Goal: Find contact information: Find contact information

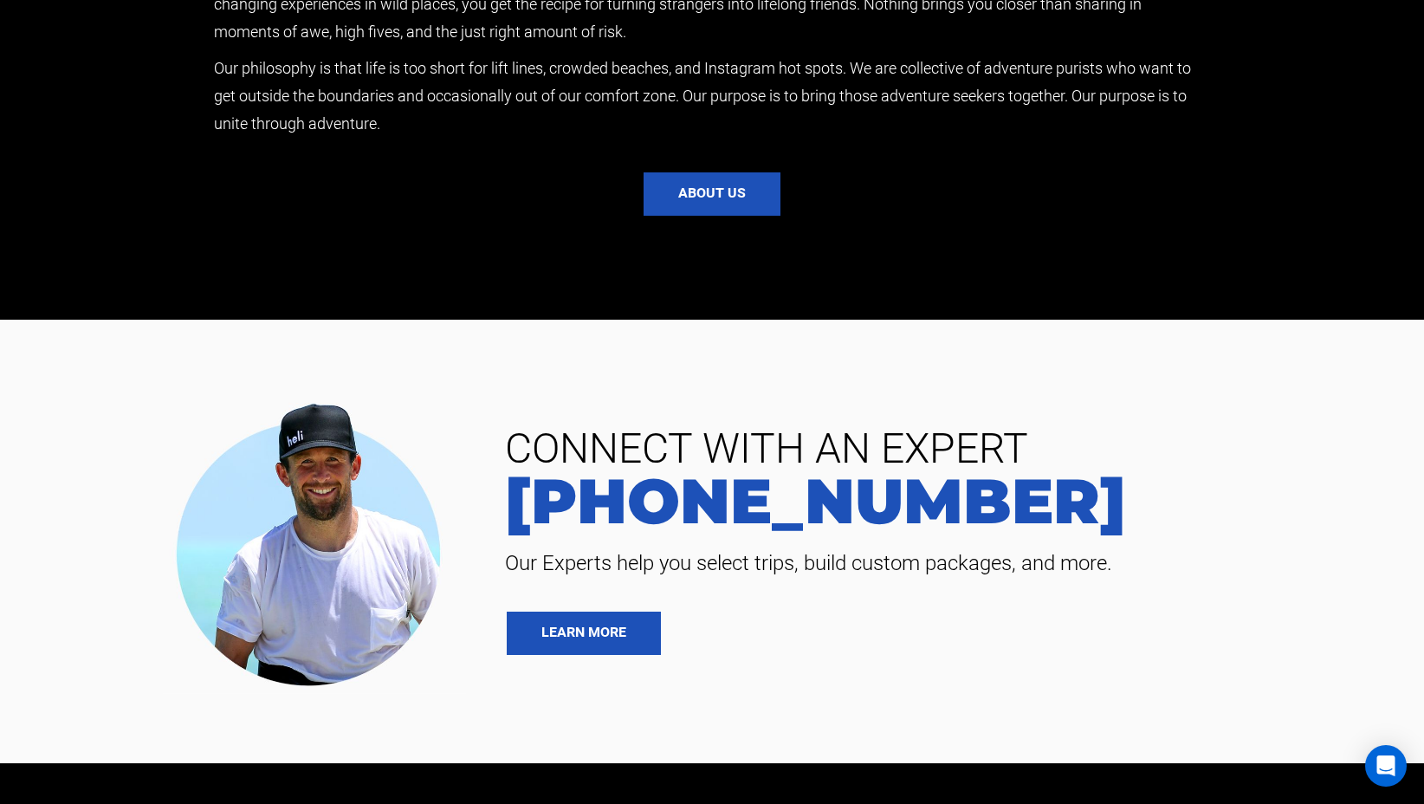
scroll to position [4091, 0]
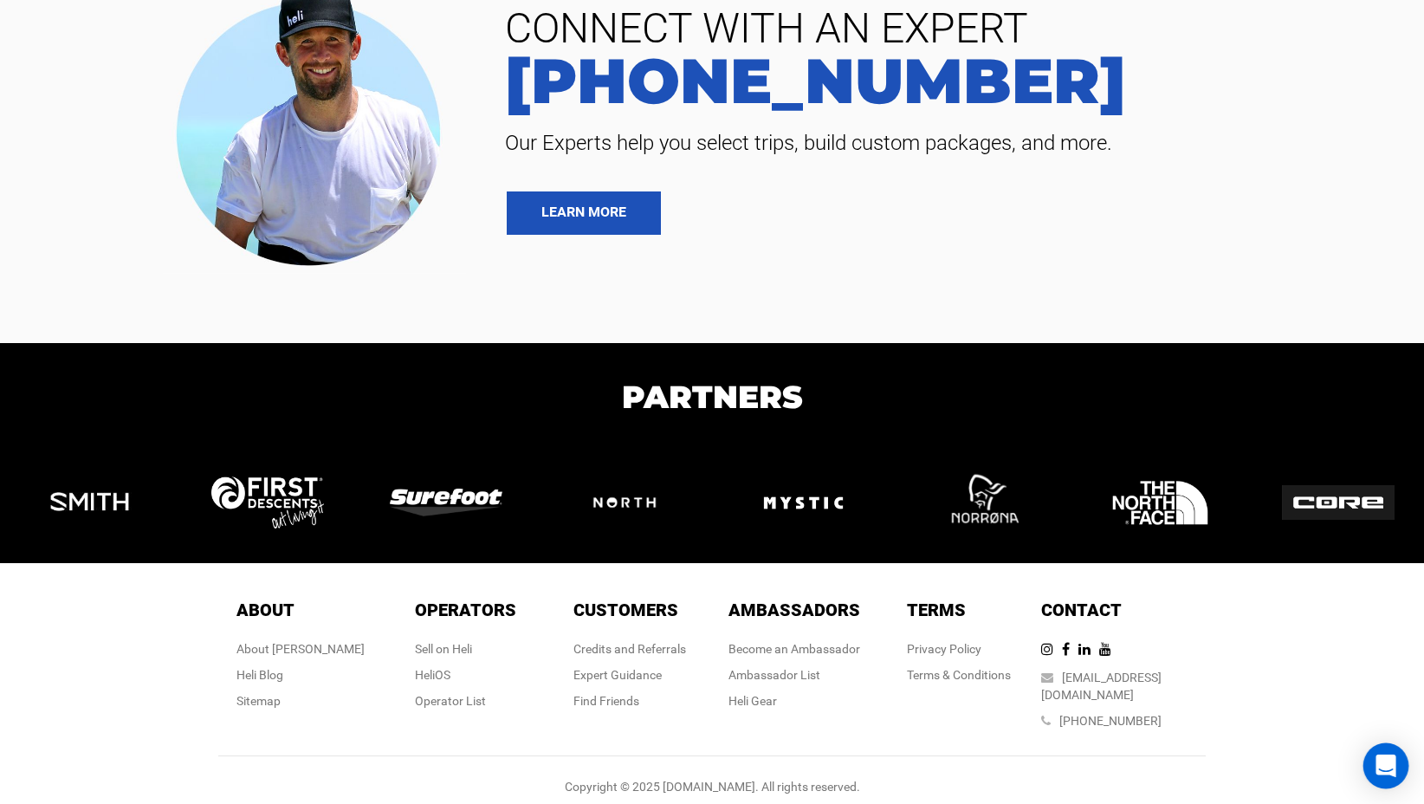
click at [1397, 751] on div "Open Intercom Messenger" at bounding box center [1386, 766] width 46 height 46
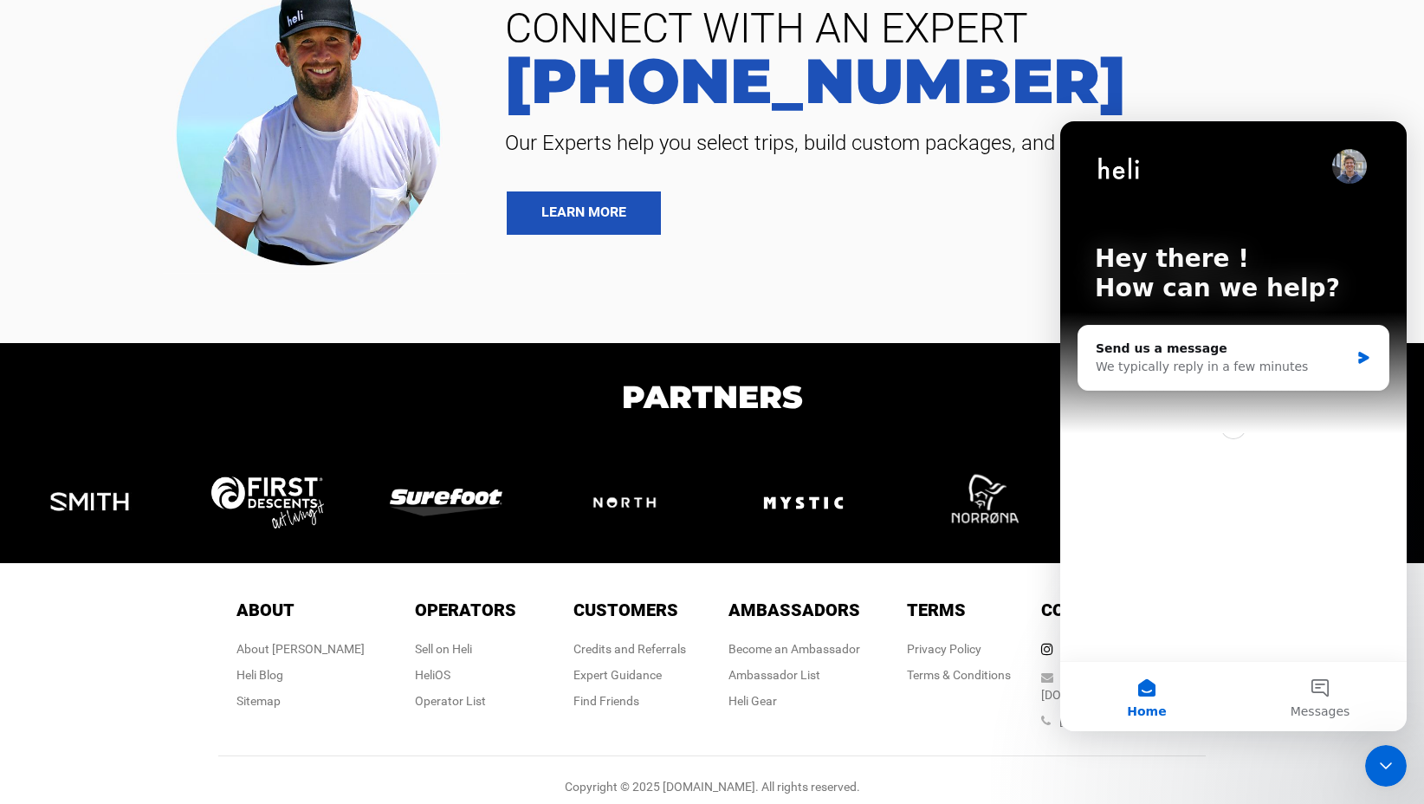
scroll to position [0, 0]
click at [1339, 705] on span "Messages" at bounding box center [1320, 711] width 60 height 12
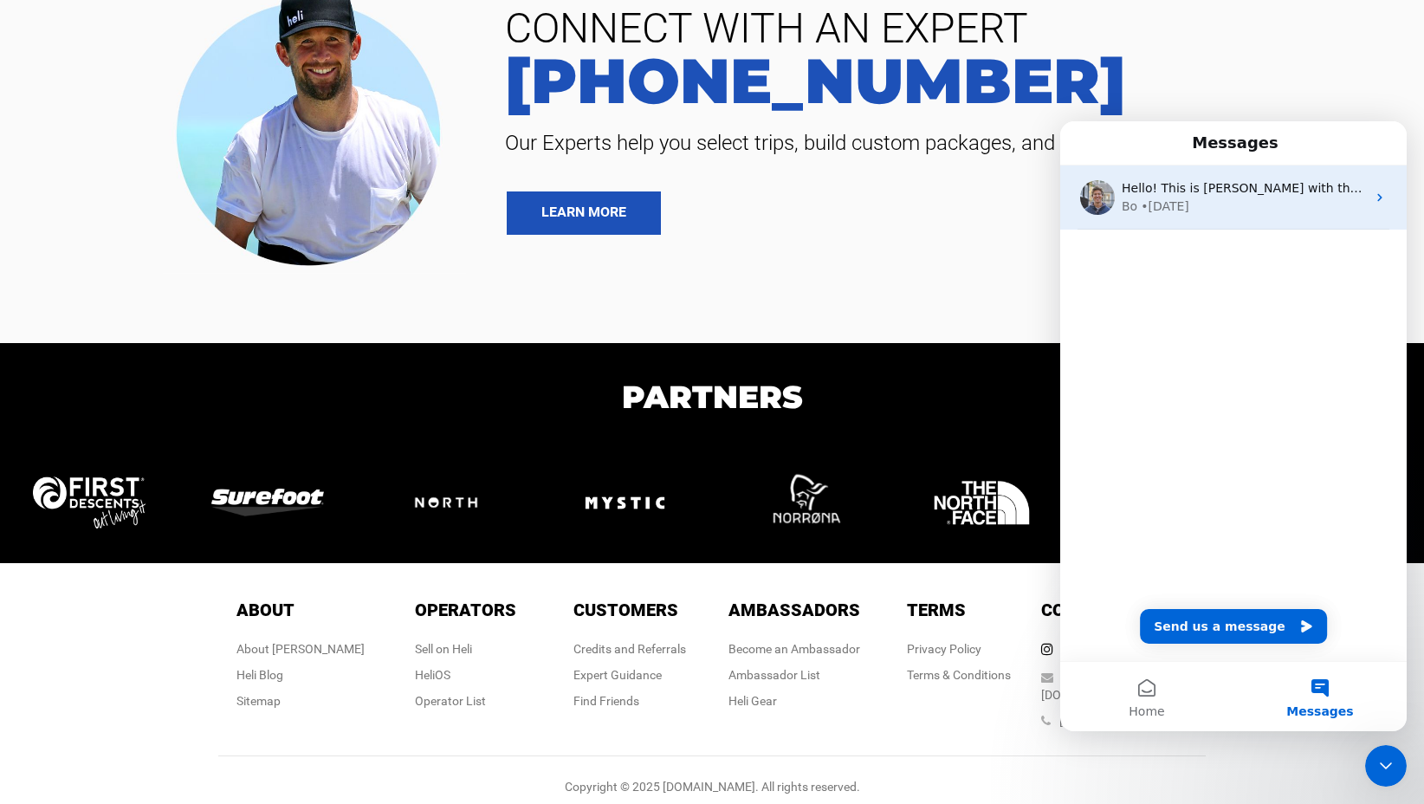
click at [1299, 229] on div "Hello! This is Bo with the Heli team. How can I help? Bo • 4w ago" at bounding box center [1233, 197] width 346 height 64
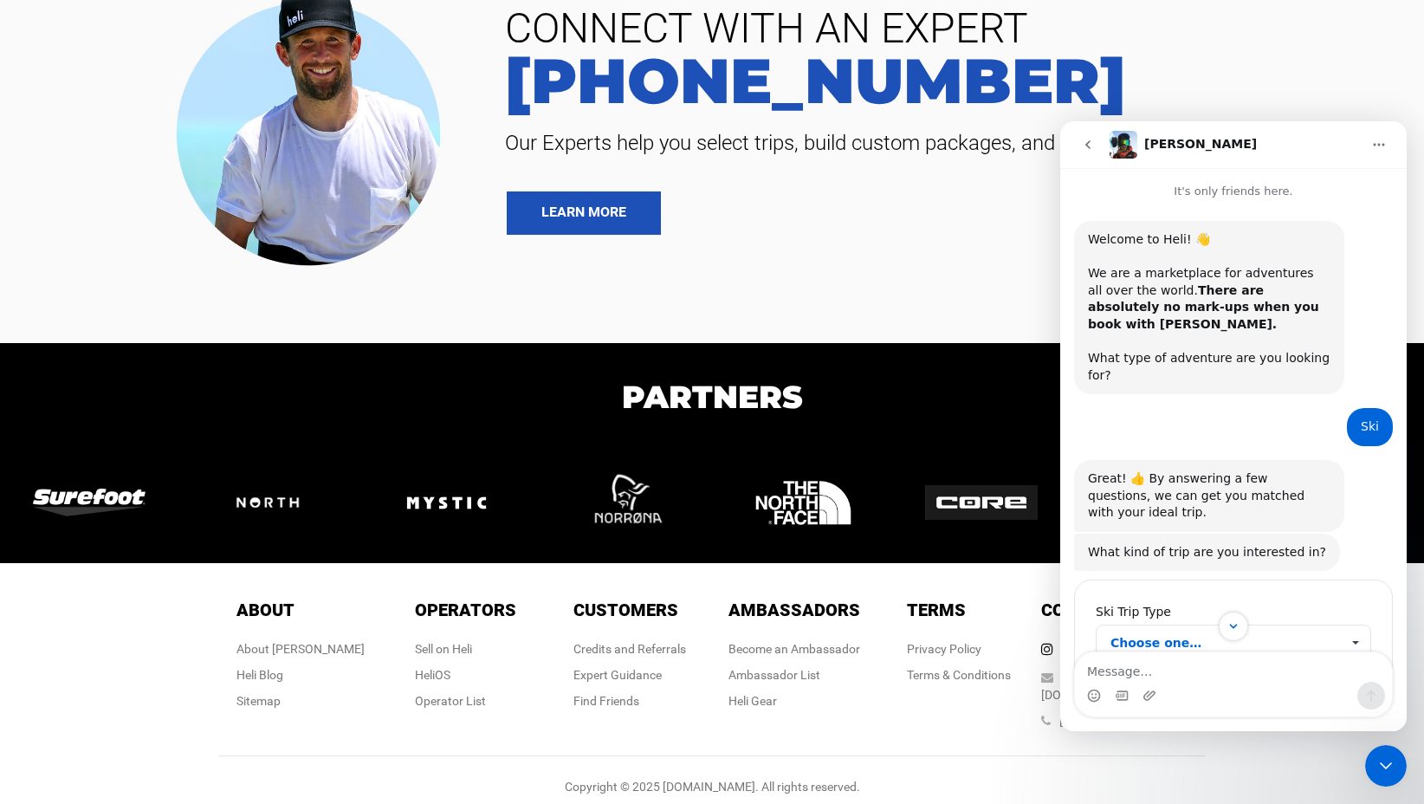
scroll to position [129, 0]
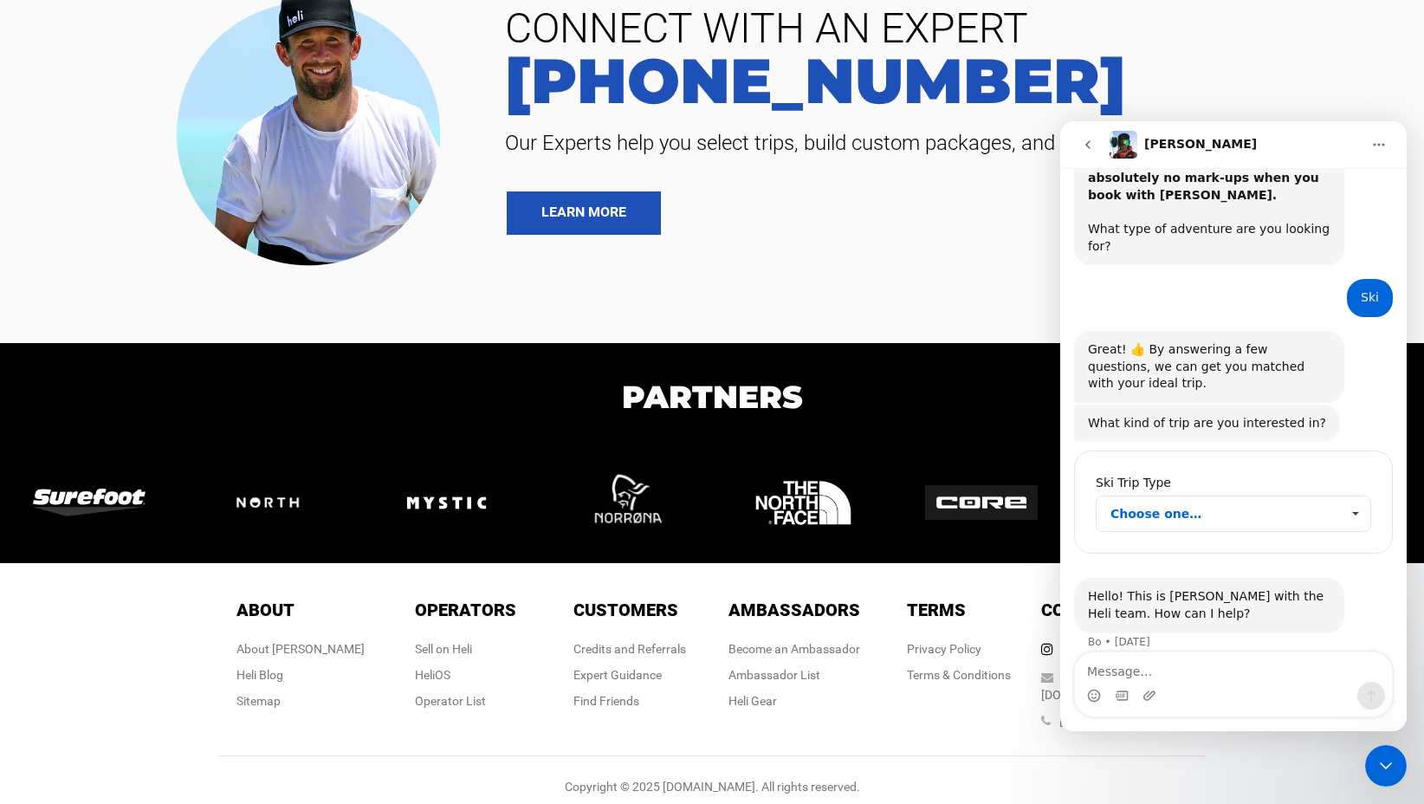
click at [1089, 149] on icon "go back" at bounding box center [1088, 145] width 14 height 14
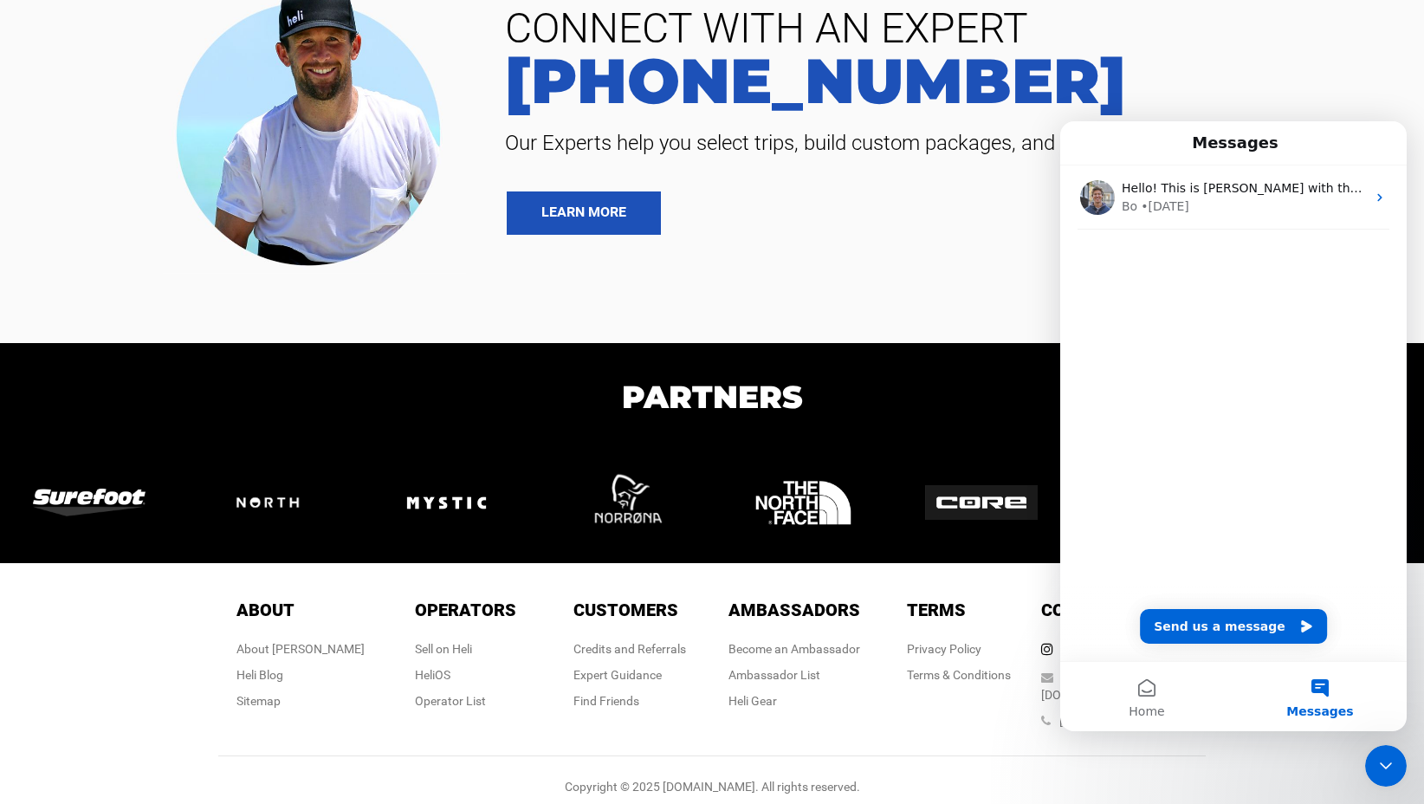
scroll to position [0, 0]
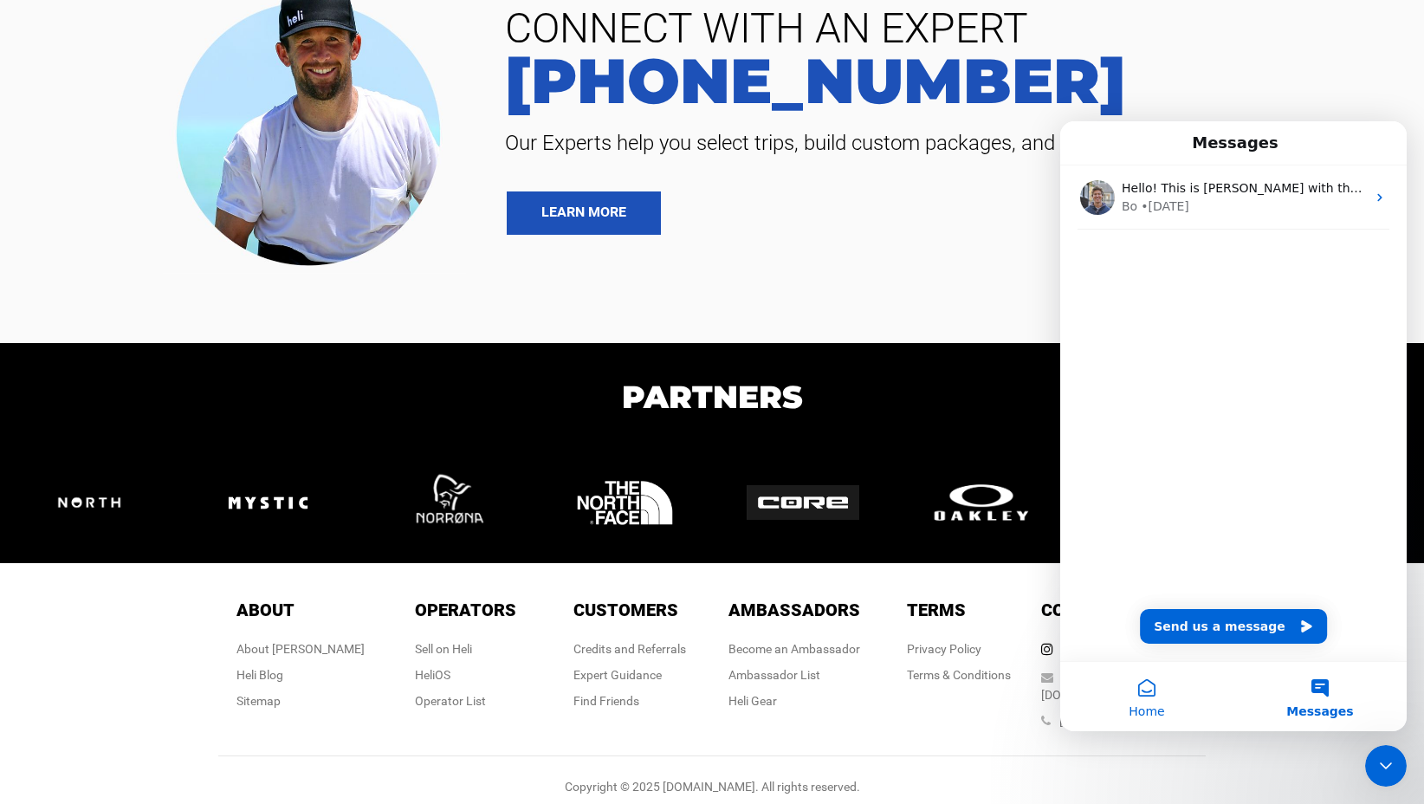
click at [1135, 705] on span "Home" at bounding box center [1146, 711] width 36 height 12
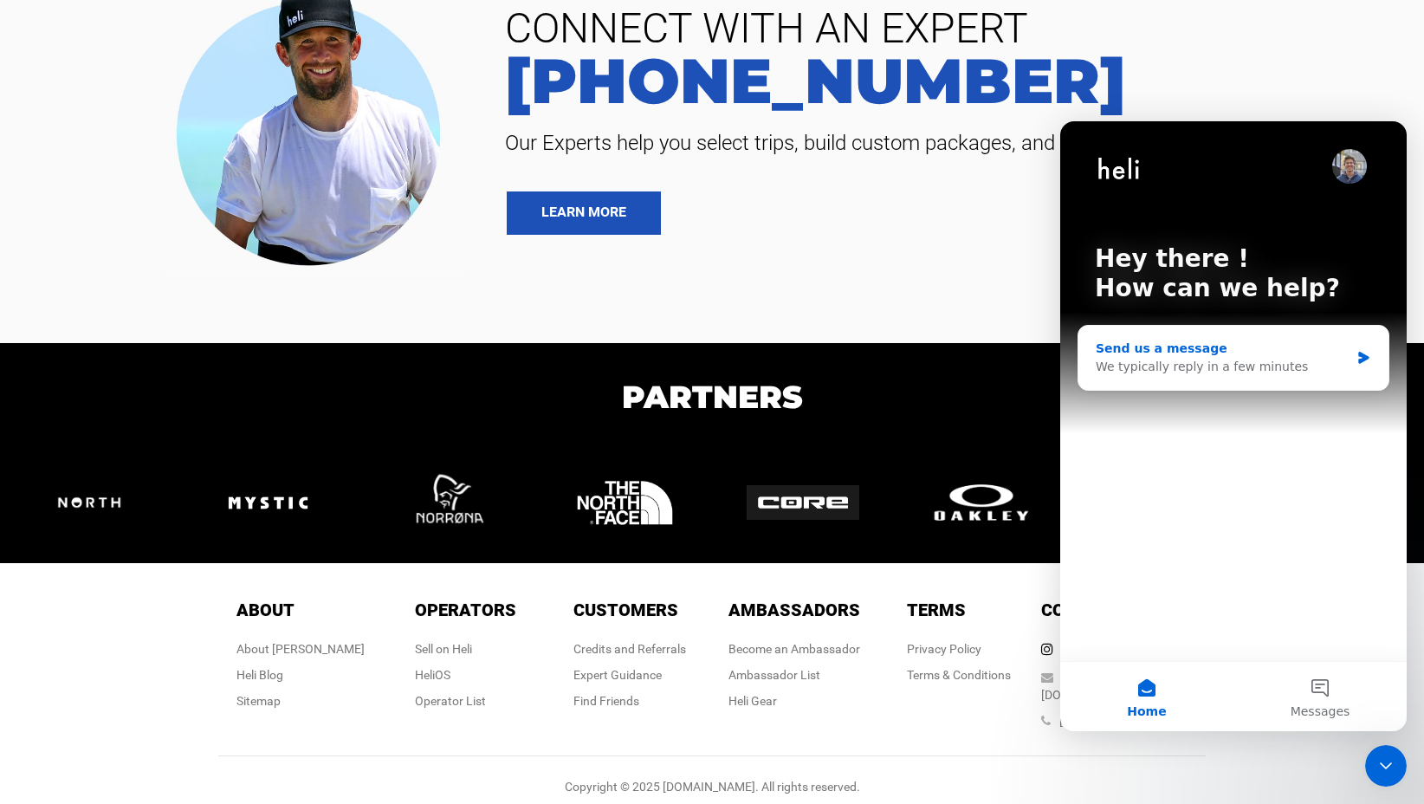
click at [1207, 337] on div "Send us a message We typically reply in a few minutes" at bounding box center [1233, 358] width 310 height 64
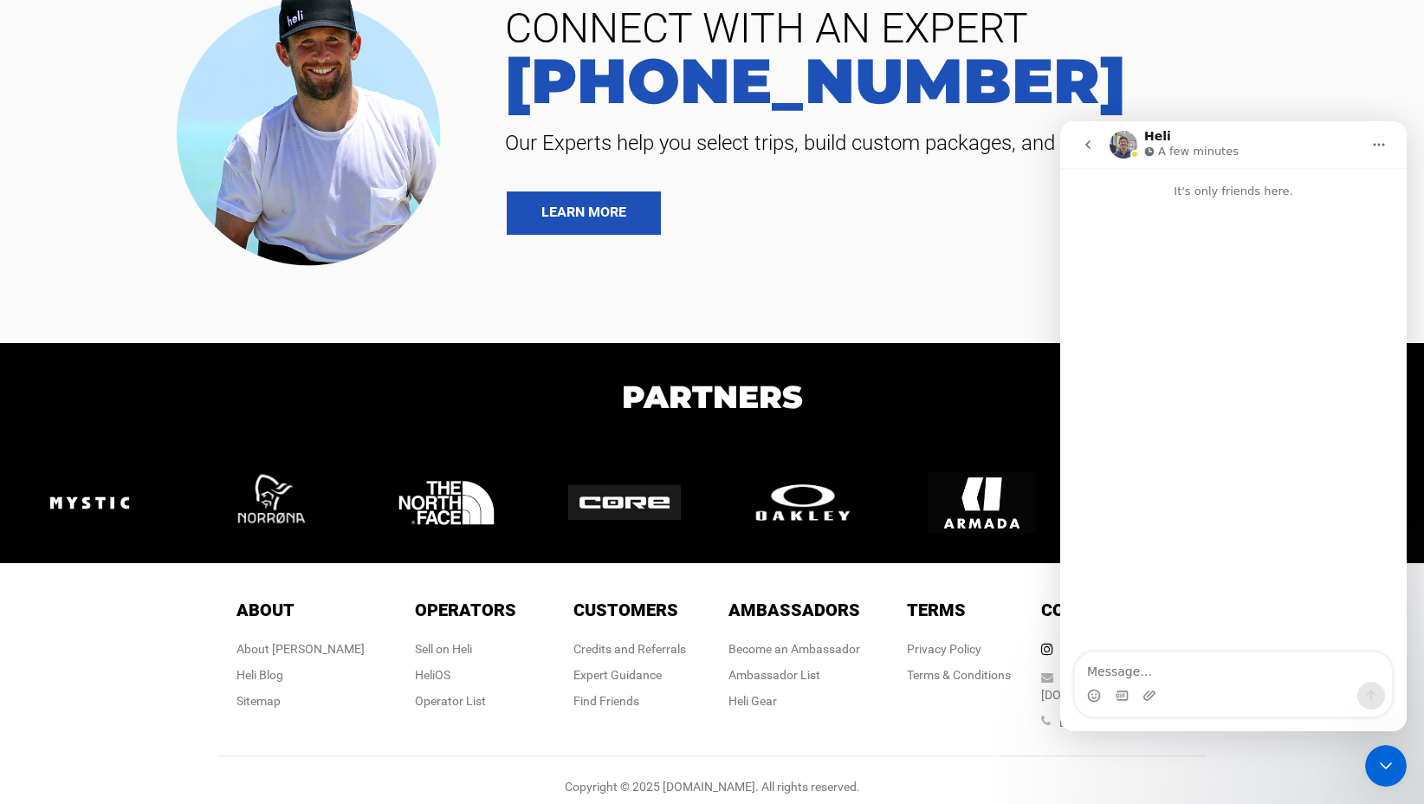
click at [1095, 146] on button "go back" at bounding box center [1087, 144] width 33 height 33
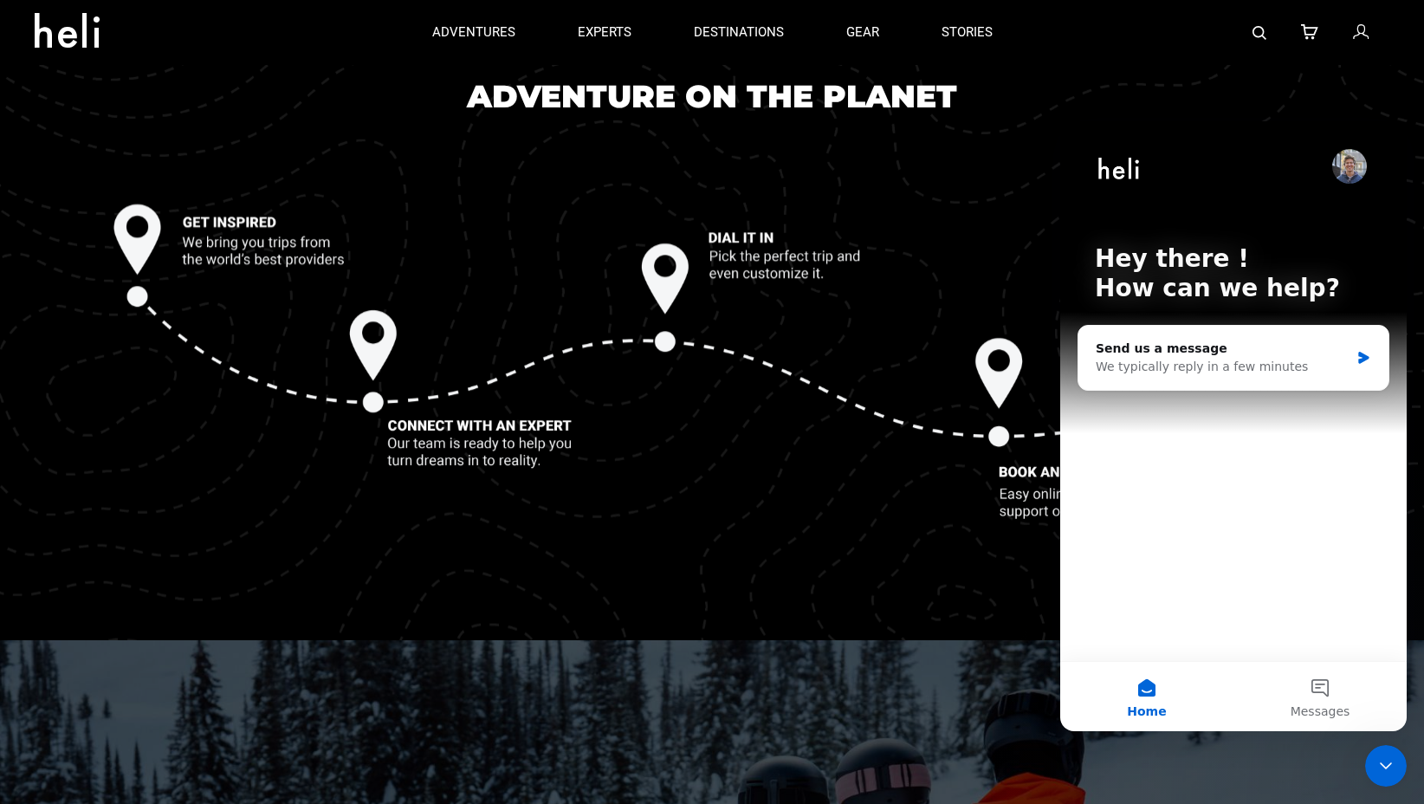
scroll to position [1426, 0]
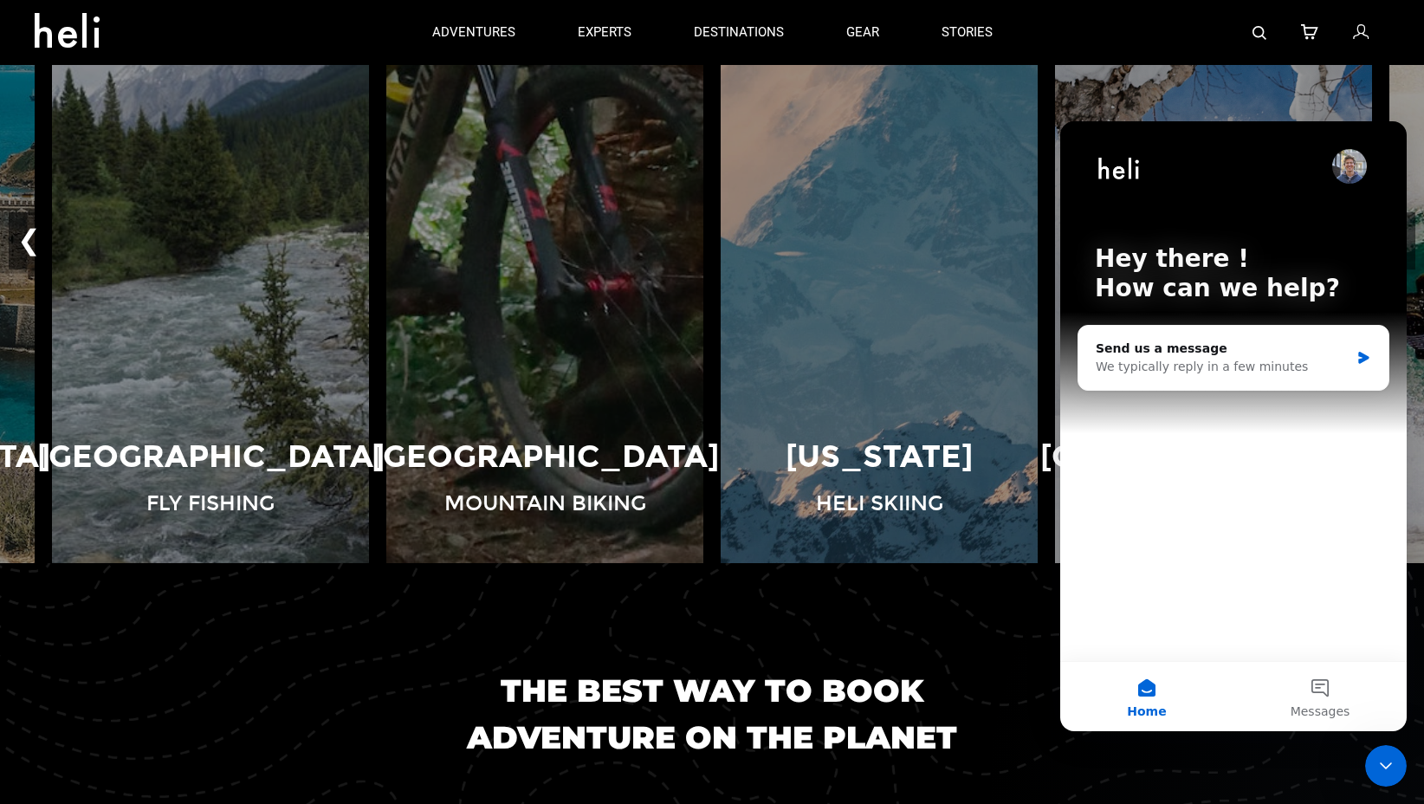
click at [1382, 765] on icon "Close Intercom Messenger" at bounding box center [1385, 765] width 12 height 7
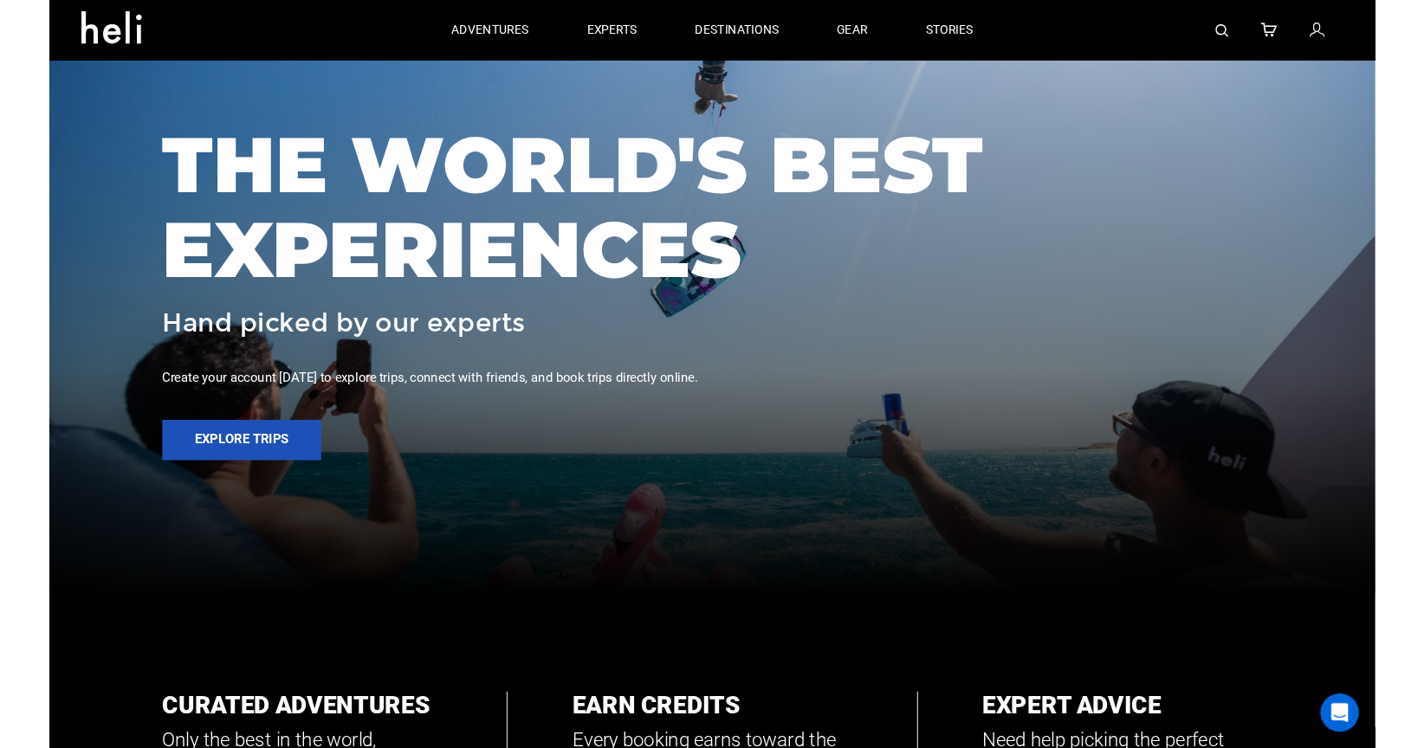
scroll to position [0, 0]
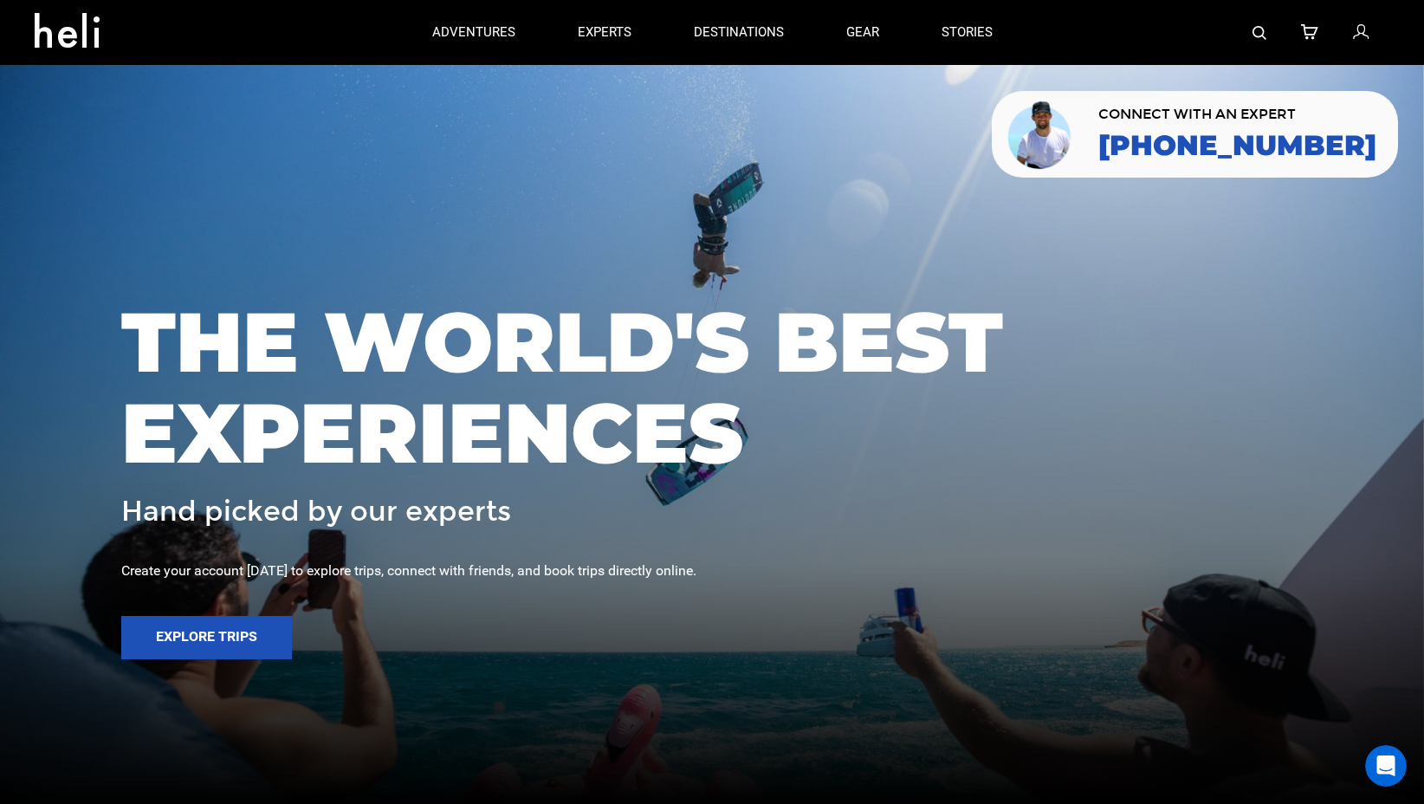
click at [1191, 115] on span "CONNECT WITH AN EXPERT" at bounding box center [1237, 114] width 278 height 14
click at [1076, 142] on img at bounding box center [1040, 134] width 72 height 73
click at [594, 15] on link "experts" at bounding box center [605, 32] width 54 height 65
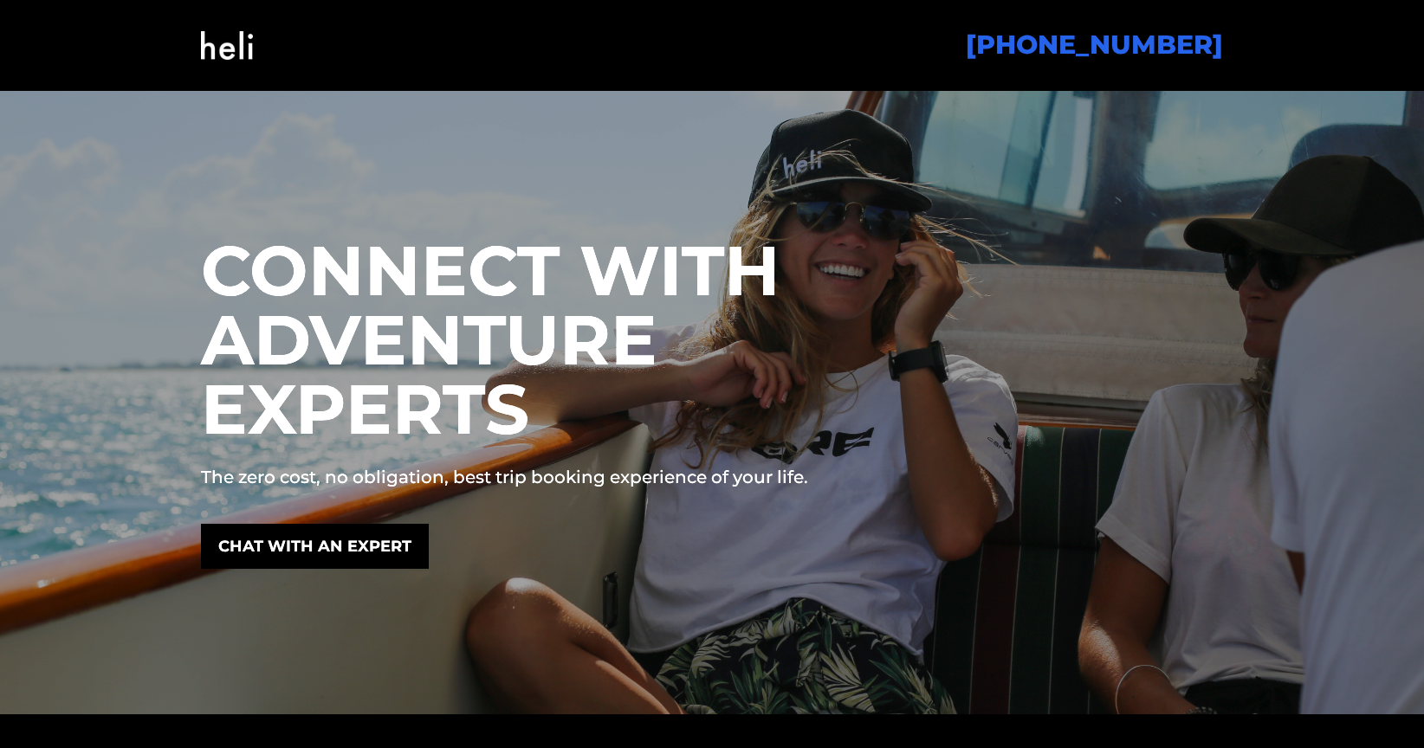
click at [387, 476] on p "The zero cost, no obligation, best trip booking experience of your life." at bounding box center [580, 477] width 758 height 24
drag, startPoint x: 234, startPoint y: 472, endPoint x: 405, endPoint y: 476, distance: 171.5
click at [405, 476] on p "The zero cost, no obligation, best trip booking experience of your life." at bounding box center [580, 477] width 758 height 24
